Goal: Find specific page/section: Find specific page/section

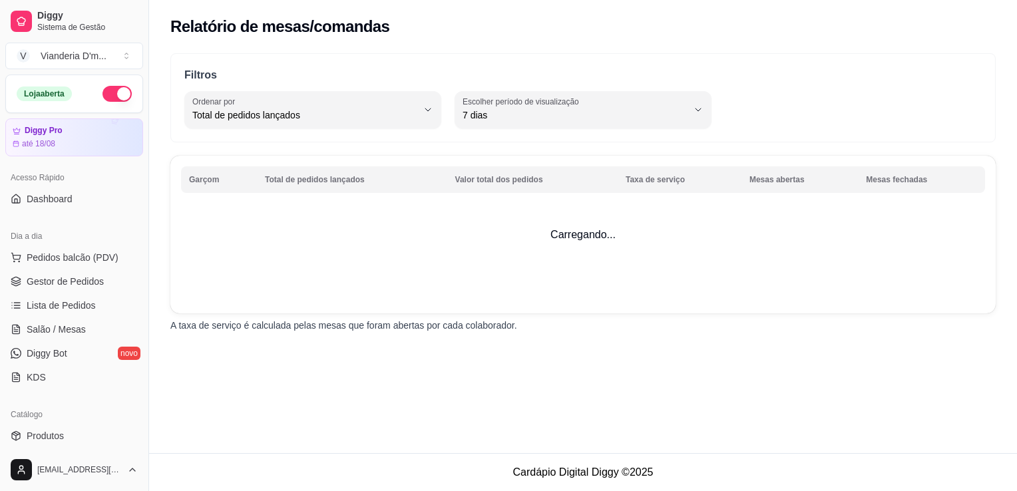
select select "TOTAL_OF_ORDERS"
select select "7"
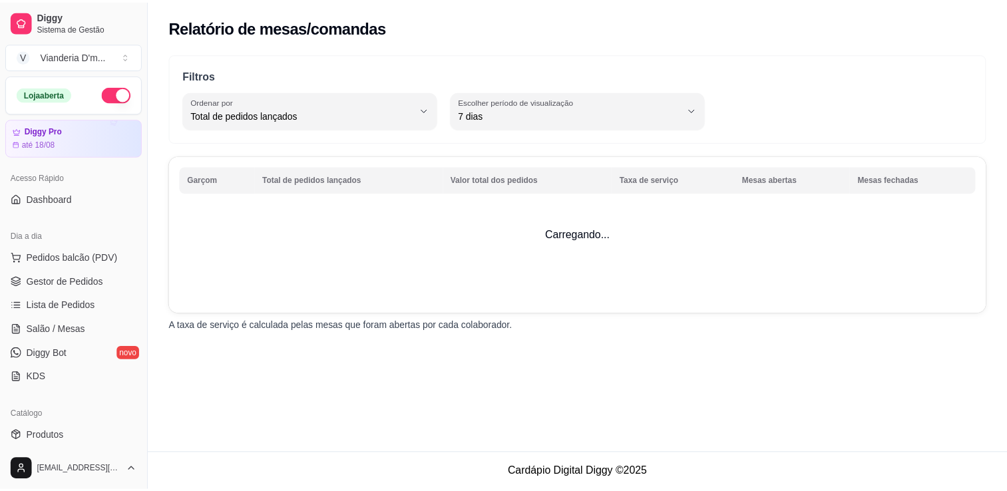
scroll to position [399, 0]
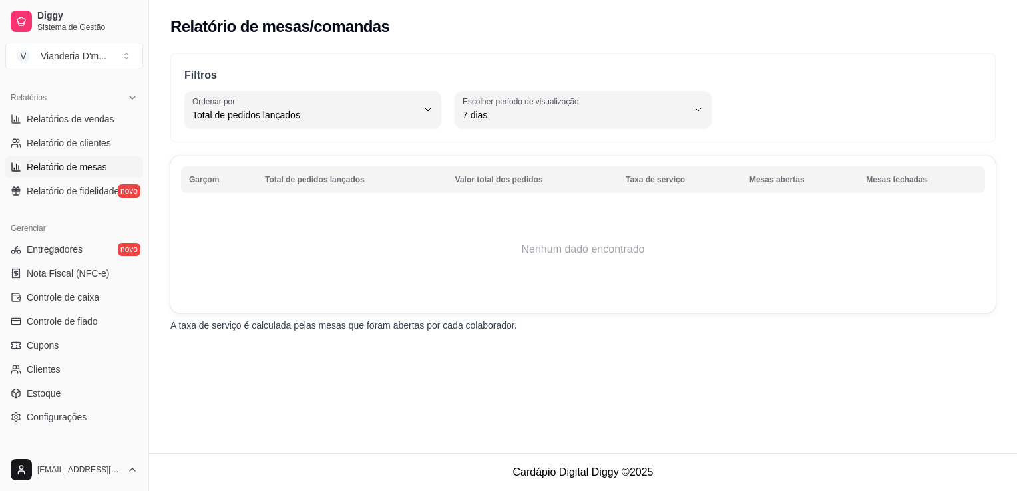
click at [532, 124] on button "Escolher período de visualização 7 dias" at bounding box center [583, 109] width 257 height 37
click at [495, 257] on span "45 dias" at bounding box center [577, 255] width 214 height 13
type input "45"
select select "45"
click at [65, 141] on span "Relatório de clientes" at bounding box center [69, 142] width 85 height 13
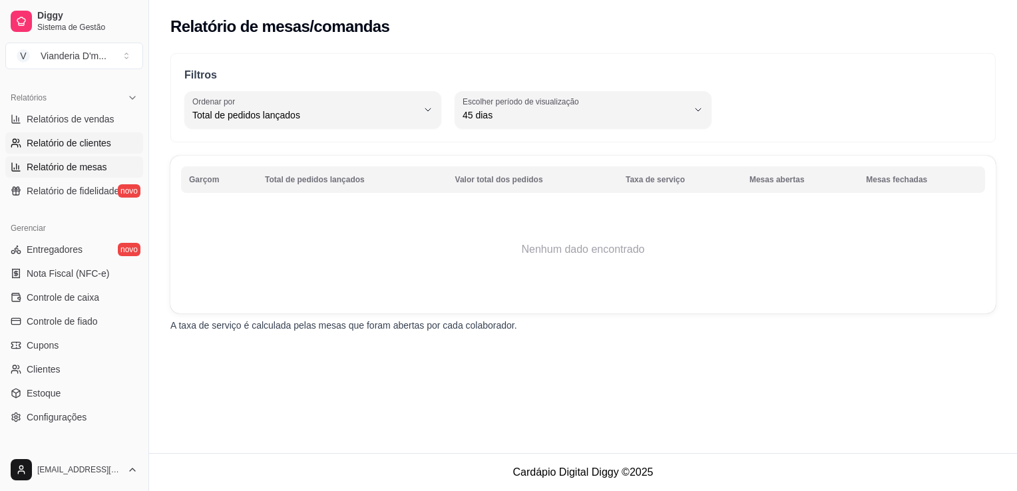
select select "30"
select select "HIGHEST_TOTAL_SPENT_WITH_ORDERS"
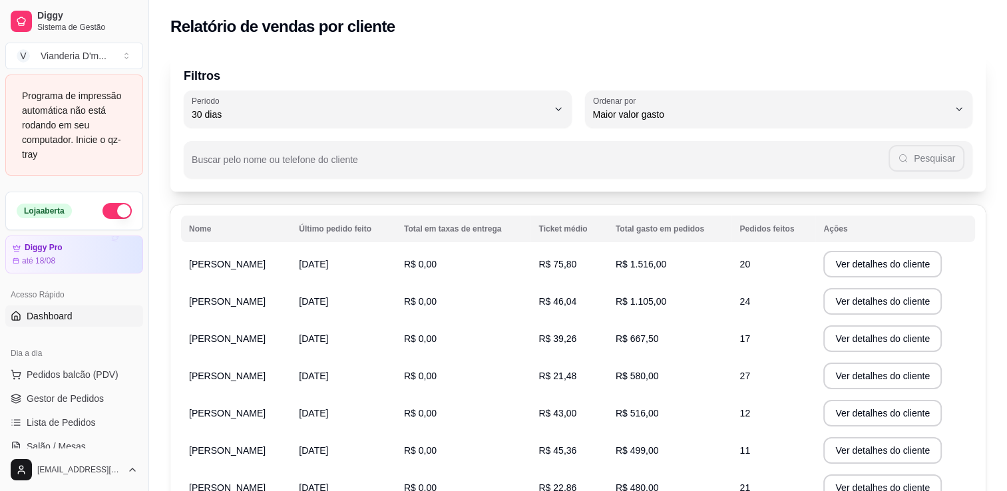
click at [86, 311] on link "Dashboard" at bounding box center [74, 315] width 138 height 21
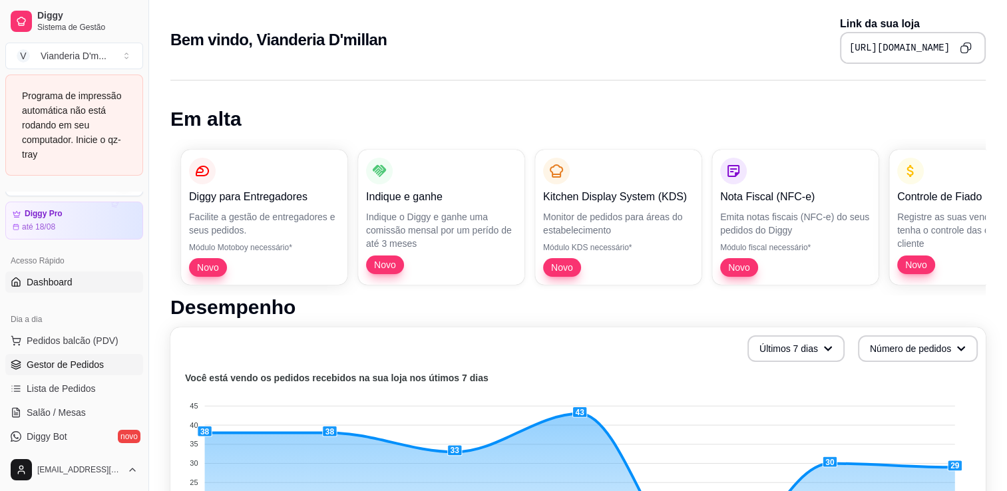
scroll to position [67, 0]
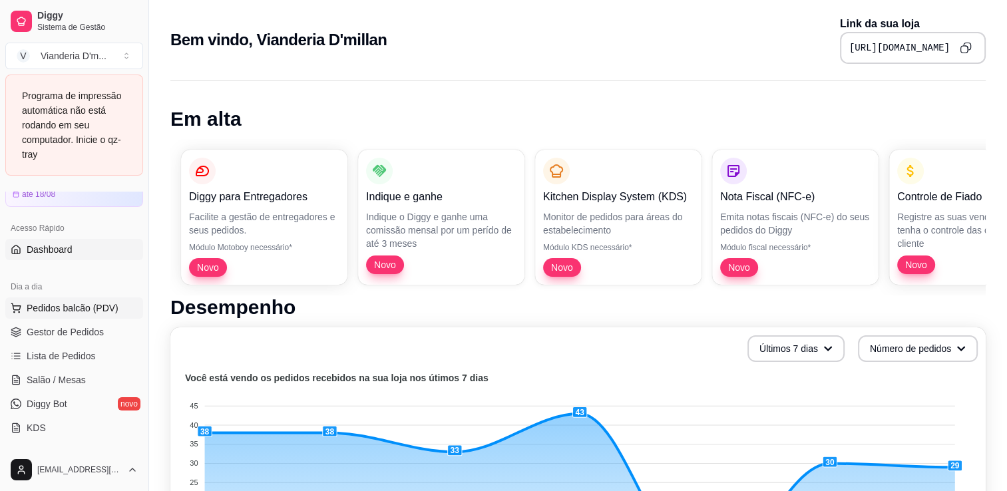
click at [61, 315] on button "Pedidos balcão (PDV)" at bounding box center [74, 307] width 138 height 21
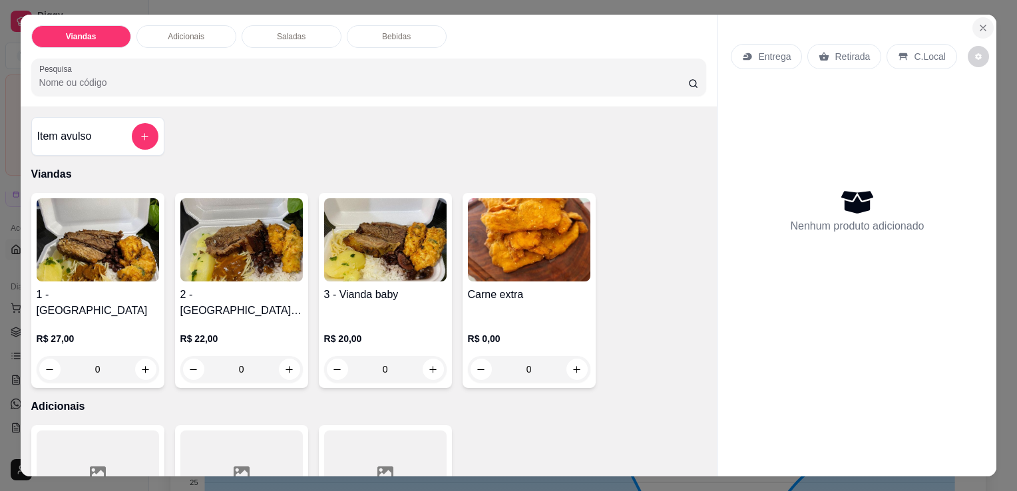
click at [978, 23] on icon "Close" at bounding box center [983, 28] width 11 height 11
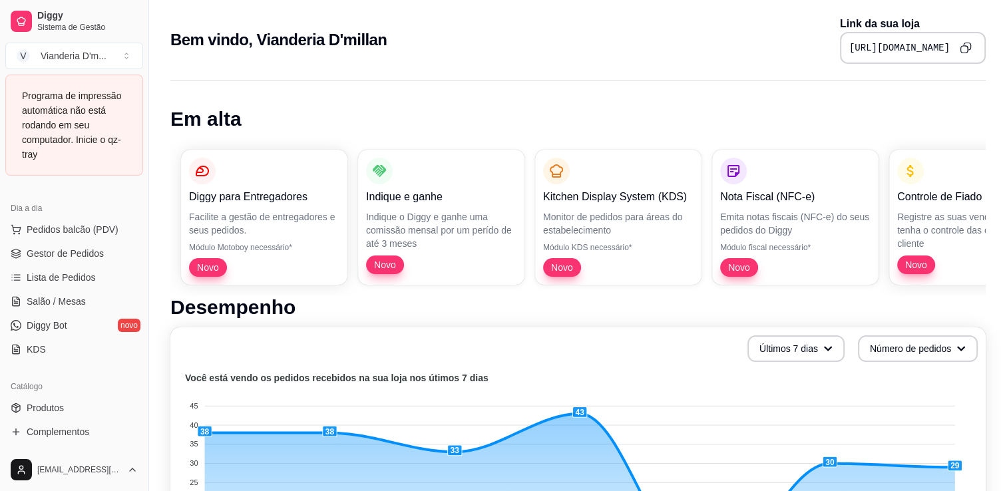
scroll to position [200, 0]
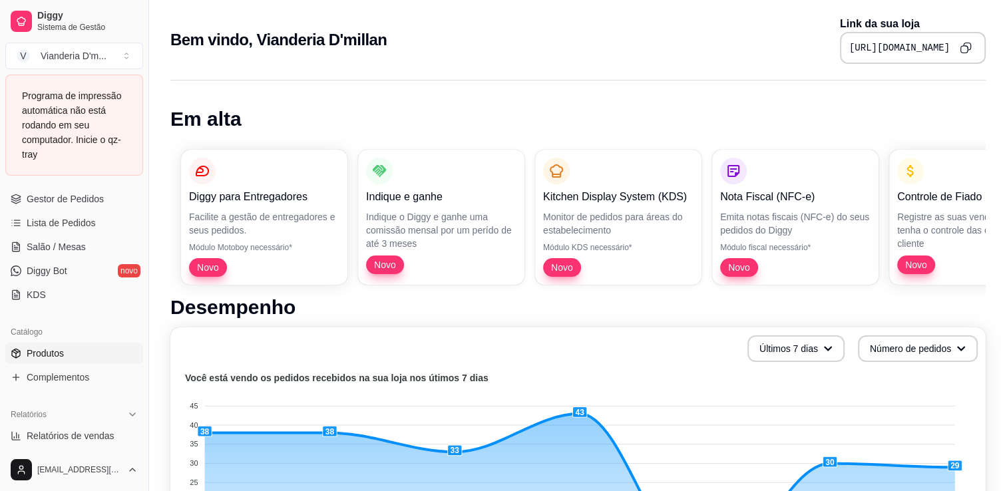
click at [45, 363] on link "Produtos" at bounding box center [74, 353] width 138 height 21
